Goal: Information Seeking & Learning: Learn about a topic

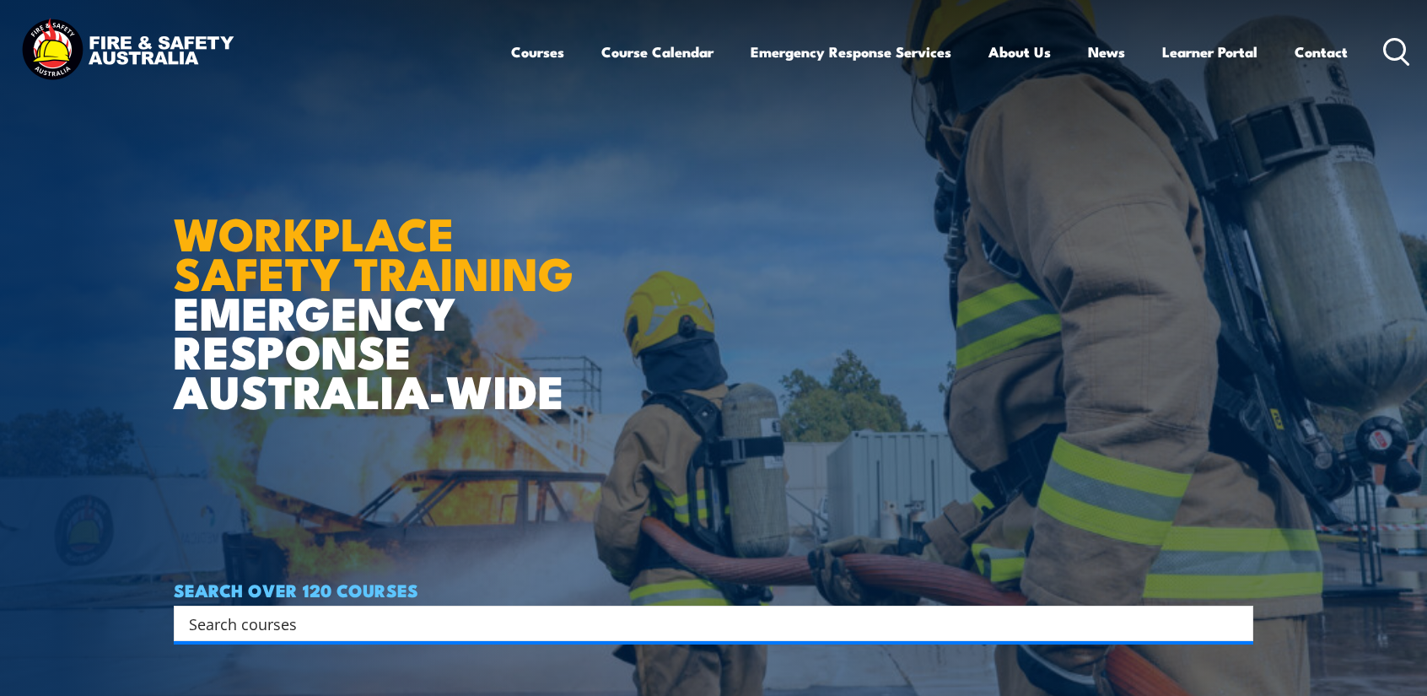
click at [1398, 51] on icon at bounding box center [1396, 52] width 27 height 28
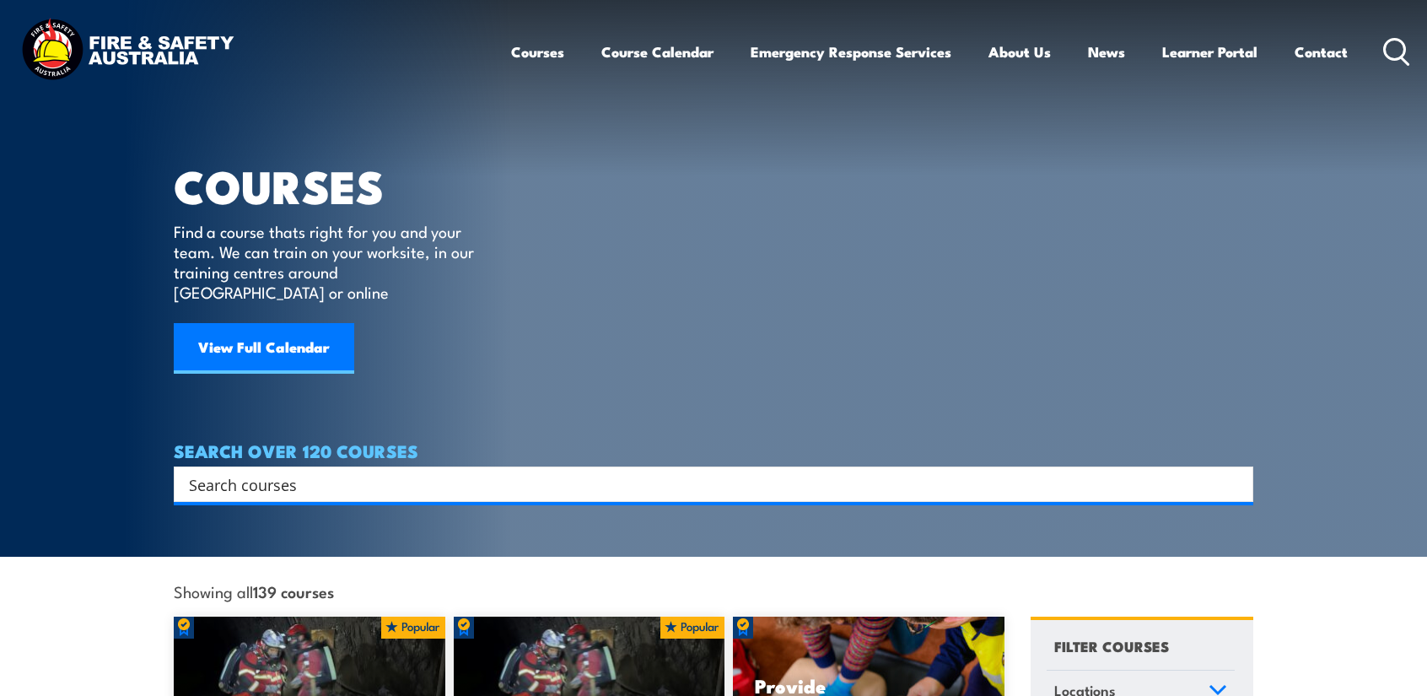
click at [282, 472] on input "Search input" at bounding box center [702, 483] width 1027 height 25
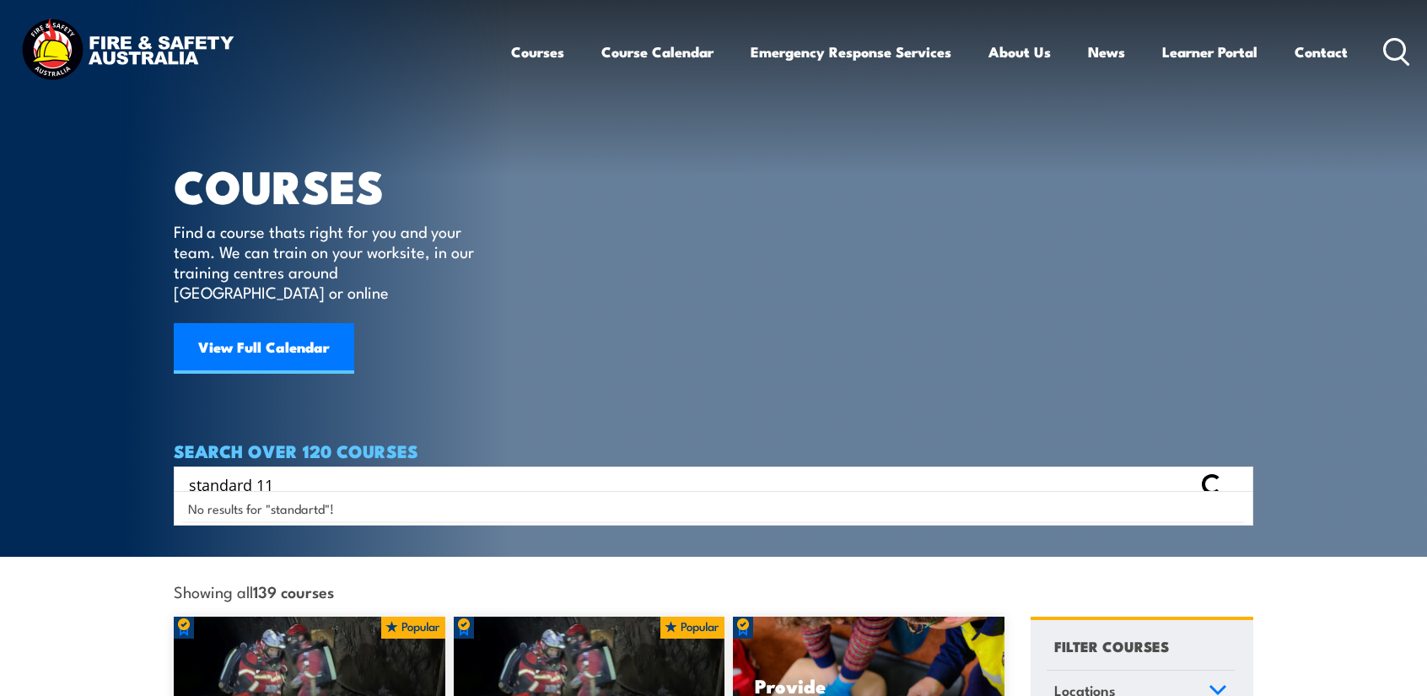
type input "standard 11"
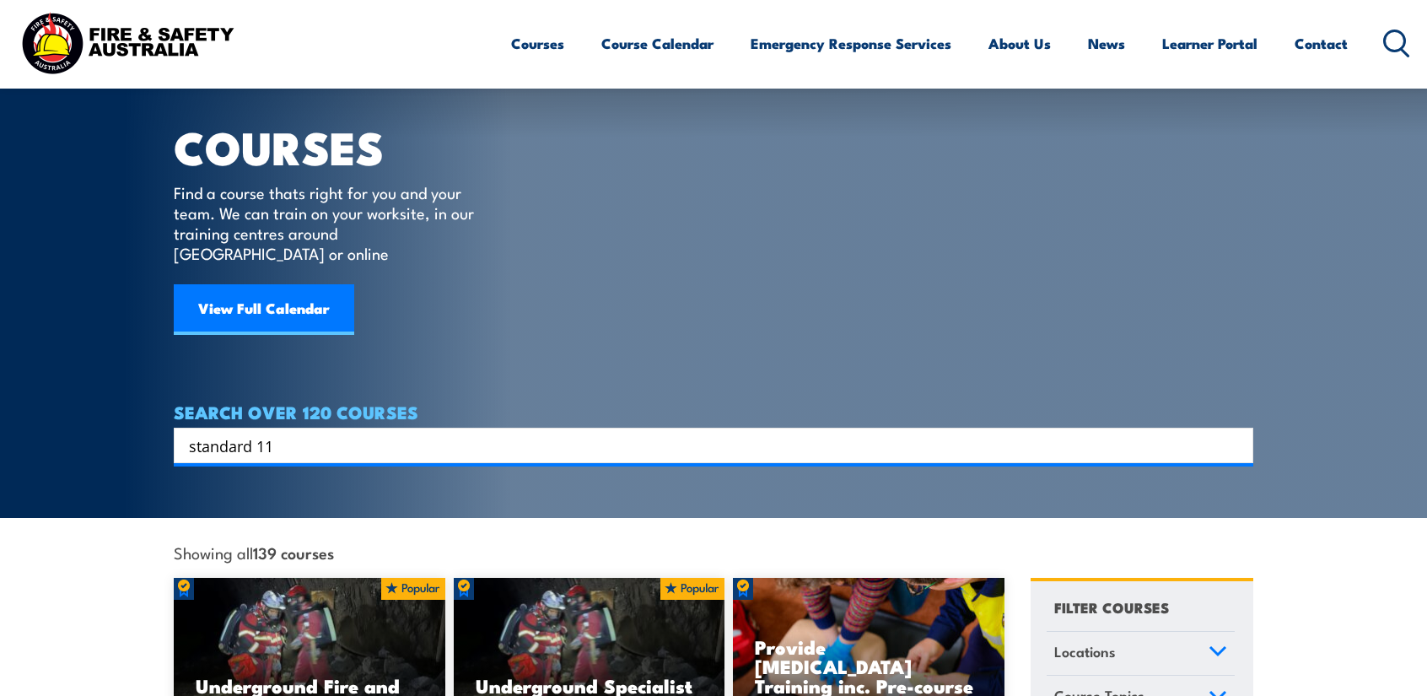
scroll to position [336, 0]
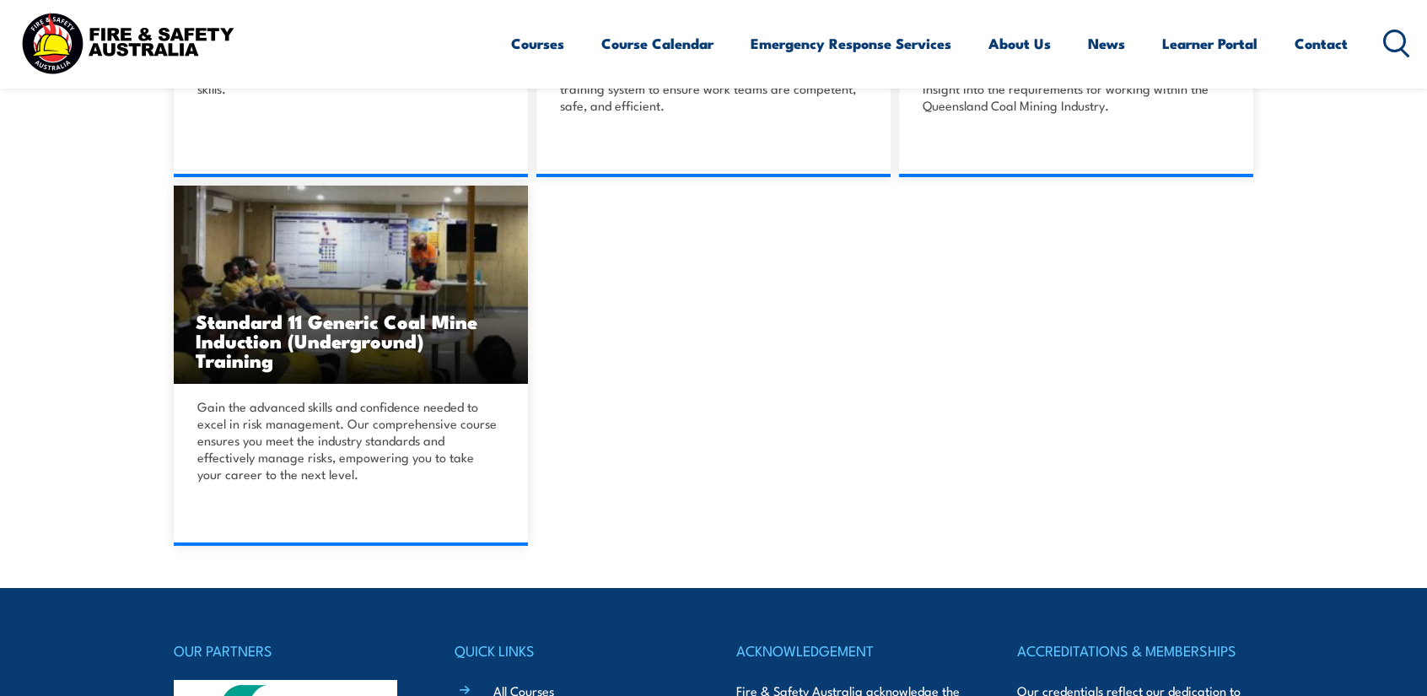
scroll to position [759, 0]
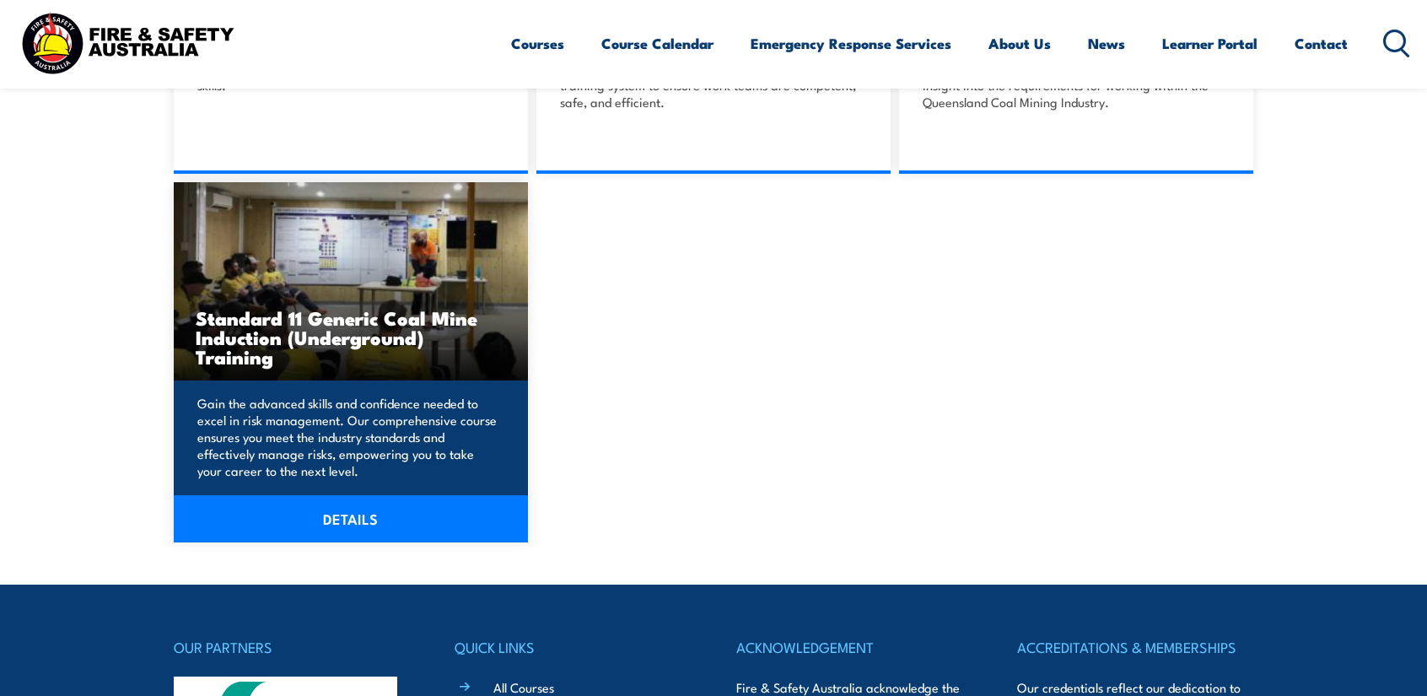
click at [374, 531] on link "DETAILS" at bounding box center [351, 518] width 354 height 47
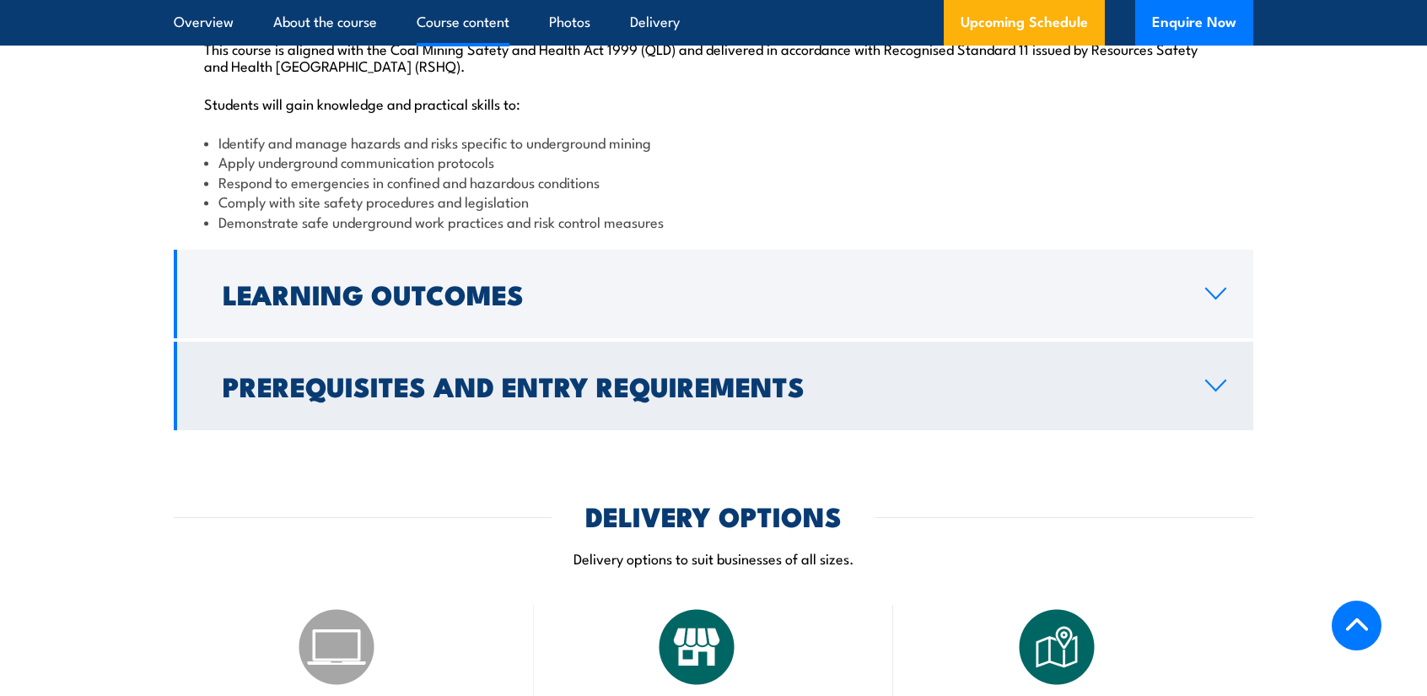
scroll to position [2024, 0]
